Goal: Information Seeking & Learning: Learn about a topic

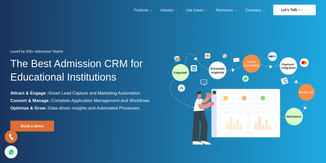
click at [234, 103] on img at bounding box center [242, 99] width 147 height 96
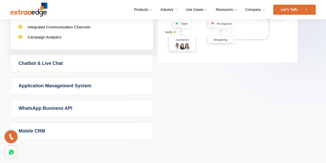
scroll to position [366, 0]
click at [85, 86] on link "Application Management System" at bounding box center [82, 85] width 143 height 17
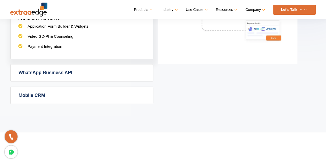
scroll to position [409, 0]
click at [50, 99] on link "Mobile CRM" at bounding box center [82, 94] width 143 height 17
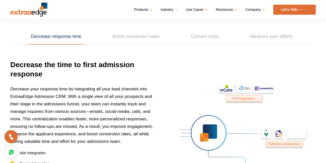
scroll to position [746, 0]
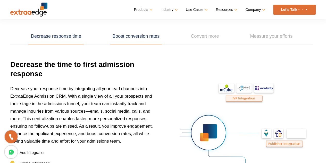
click at [153, 33] on link "Boost conversion rates" at bounding box center [136, 36] width 52 height 16
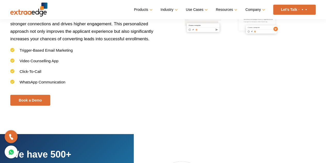
scroll to position [856, 0]
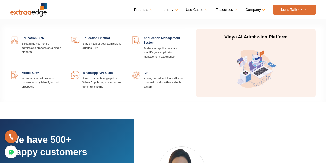
click at [254, 63] on img at bounding box center [256, 68] width 46 height 46
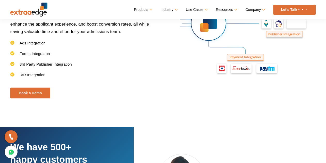
scroll to position [856, 0]
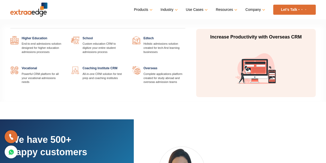
click at [170, 10] on link "Industry" at bounding box center [169, 9] width 16 height 7
click at [186, 36] on link at bounding box center [186, 36] width 0 height 0
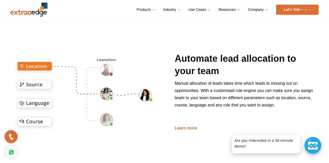
scroll to position [409, 0]
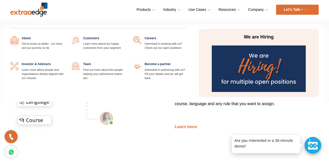
click at [125, 36] on link at bounding box center [125, 36] width 0 height 0
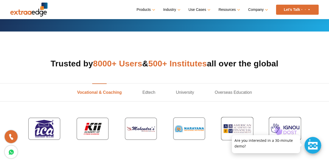
scroll to position [134, 0]
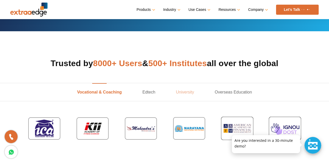
click at [186, 88] on link "University" at bounding box center [184, 92] width 39 height 18
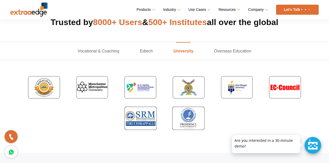
scroll to position [176, 0]
click at [139, 56] on link "Edtech" at bounding box center [147, 51] width 34 height 18
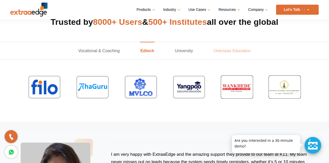
click at [221, 51] on link "Overseas Education" at bounding box center [232, 51] width 58 height 18
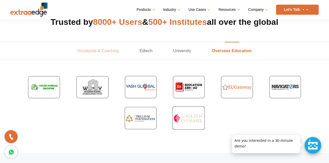
click at [92, 48] on link "Vocational & Coaching" at bounding box center [98, 51] width 62 height 18
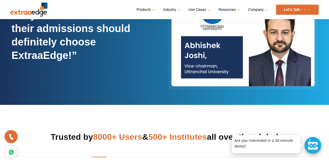
scroll to position [0, 0]
